Goal: Task Accomplishment & Management: Manage account settings

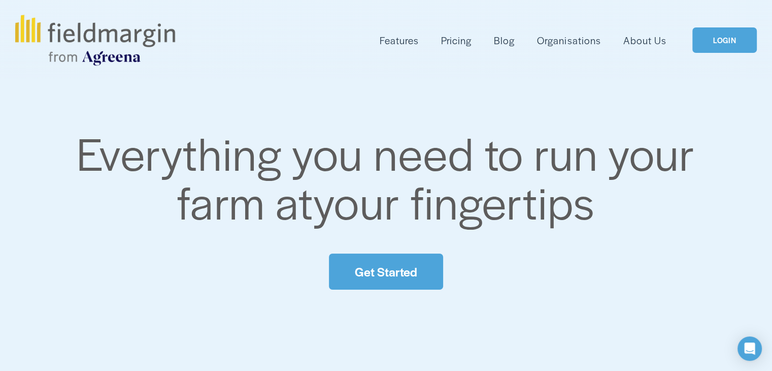
click at [714, 44] on link "LOGIN" at bounding box center [725, 40] width 64 height 26
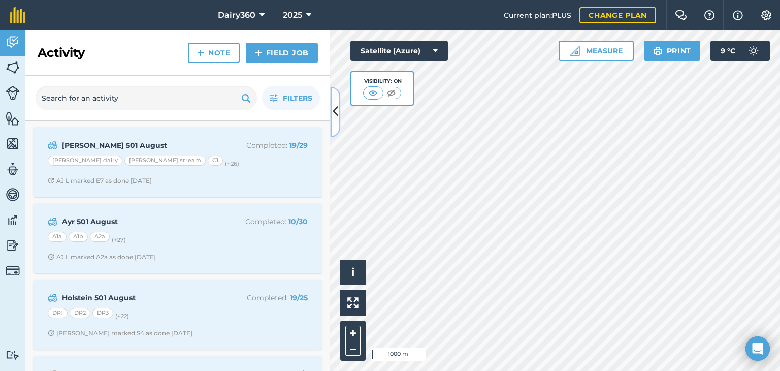
click at [333, 108] on icon at bounding box center [336, 112] width 6 height 18
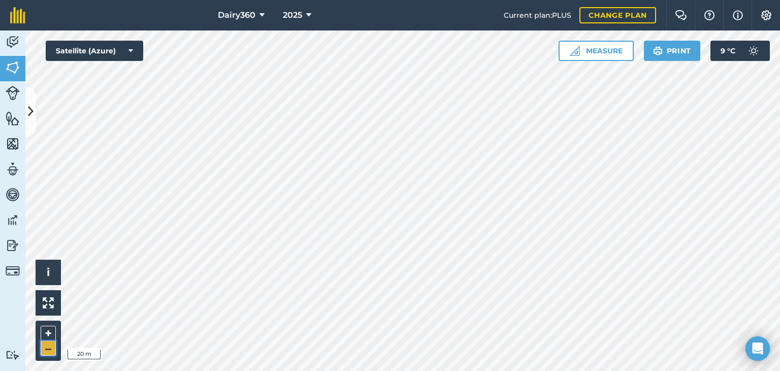
click at [49, 344] on button "–" at bounding box center [48, 348] width 15 height 15
click at [49, 330] on button "+" at bounding box center [48, 333] width 15 height 15
click at [47, 343] on button "–" at bounding box center [48, 348] width 15 height 15
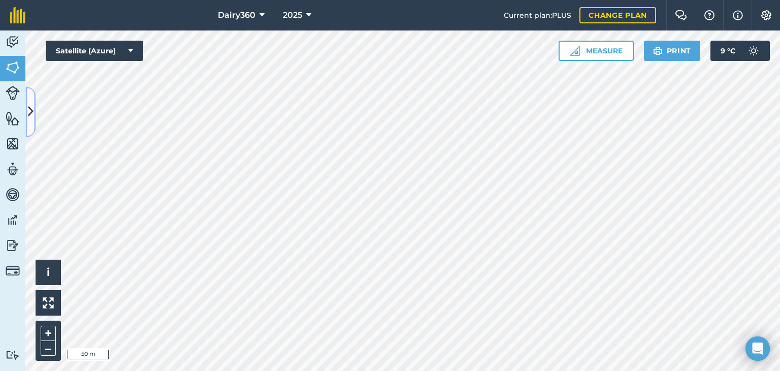
click at [31, 107] on icon at bounding box center [31, 112] width 6 height 18
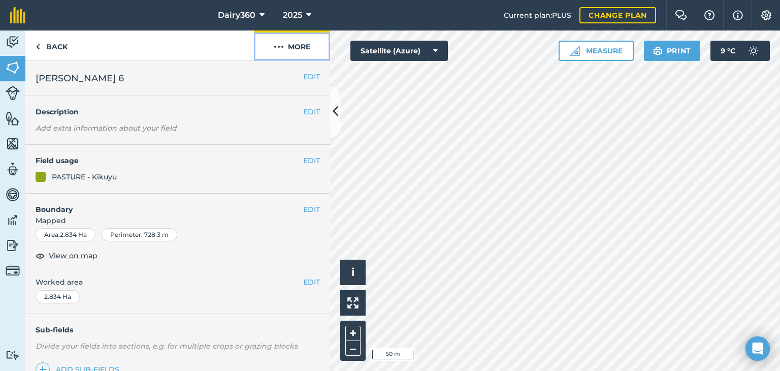
click at [277, 47] on img at bounding box center [279, 47] width 10 height 12
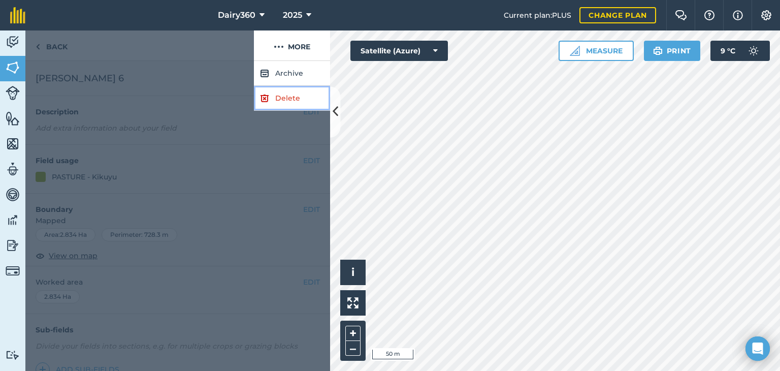
click at [278, 100] on link "Delete" at bounding box center [292, 98] width 76 height 25
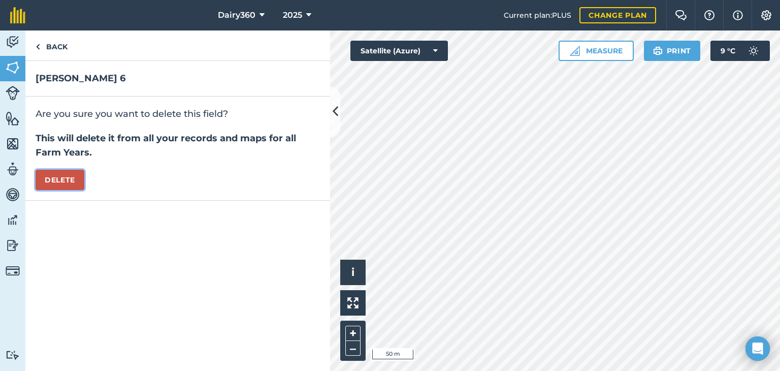
click at [70, 175] on button "Delete" at bounding box center [60, 180] width 49 height 20
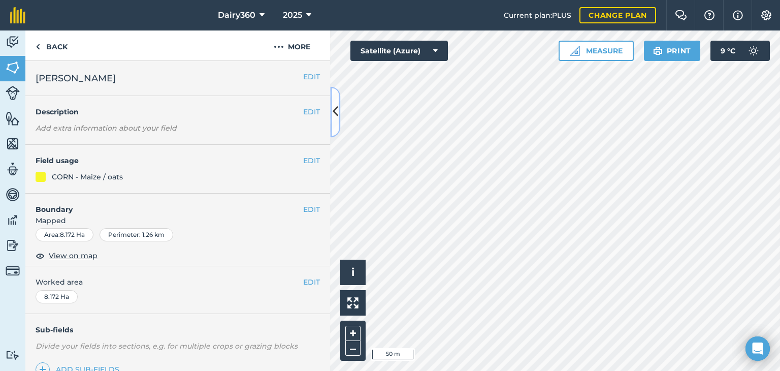
click at [335, 110] on icon at bounding box center [336, 112] width 6 height 18
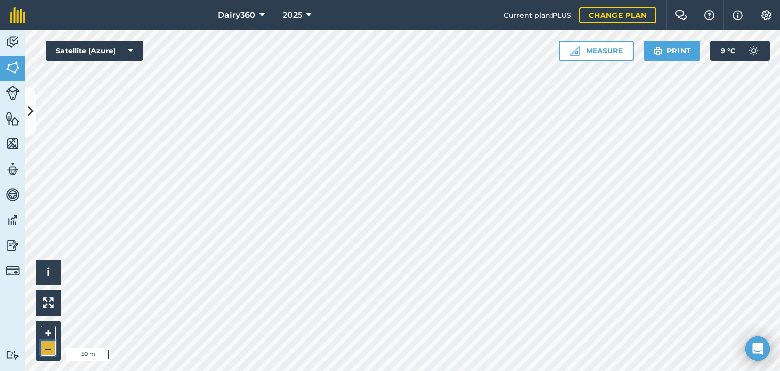
click at [46, 350] on button "–" at bounding box center [48, 348] width 15 height 15
